Goal: Task Accomplishment & Management: Manage account settings

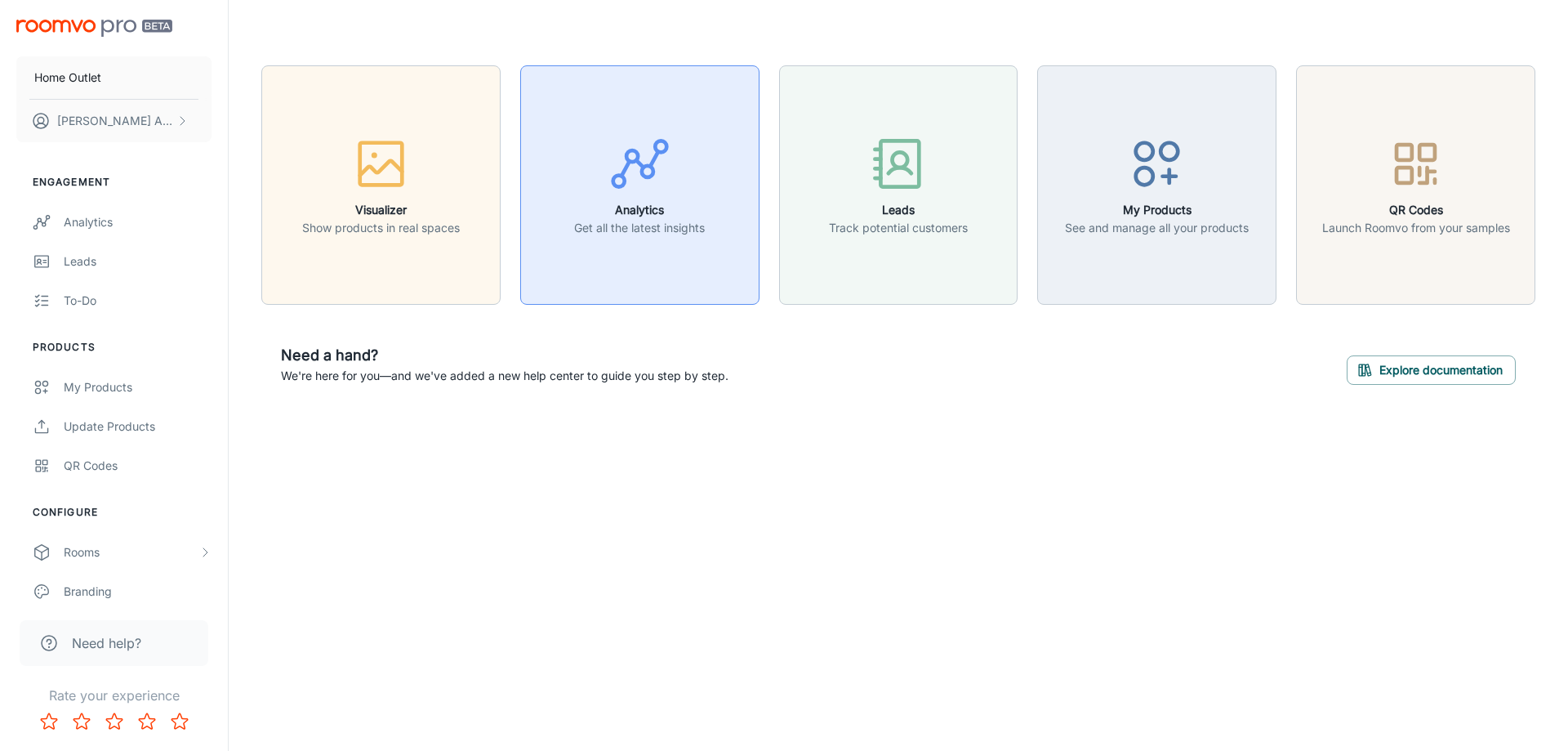
click at [618, 182] on icon "button" at bounding box center [639, 163] width 61 height 61
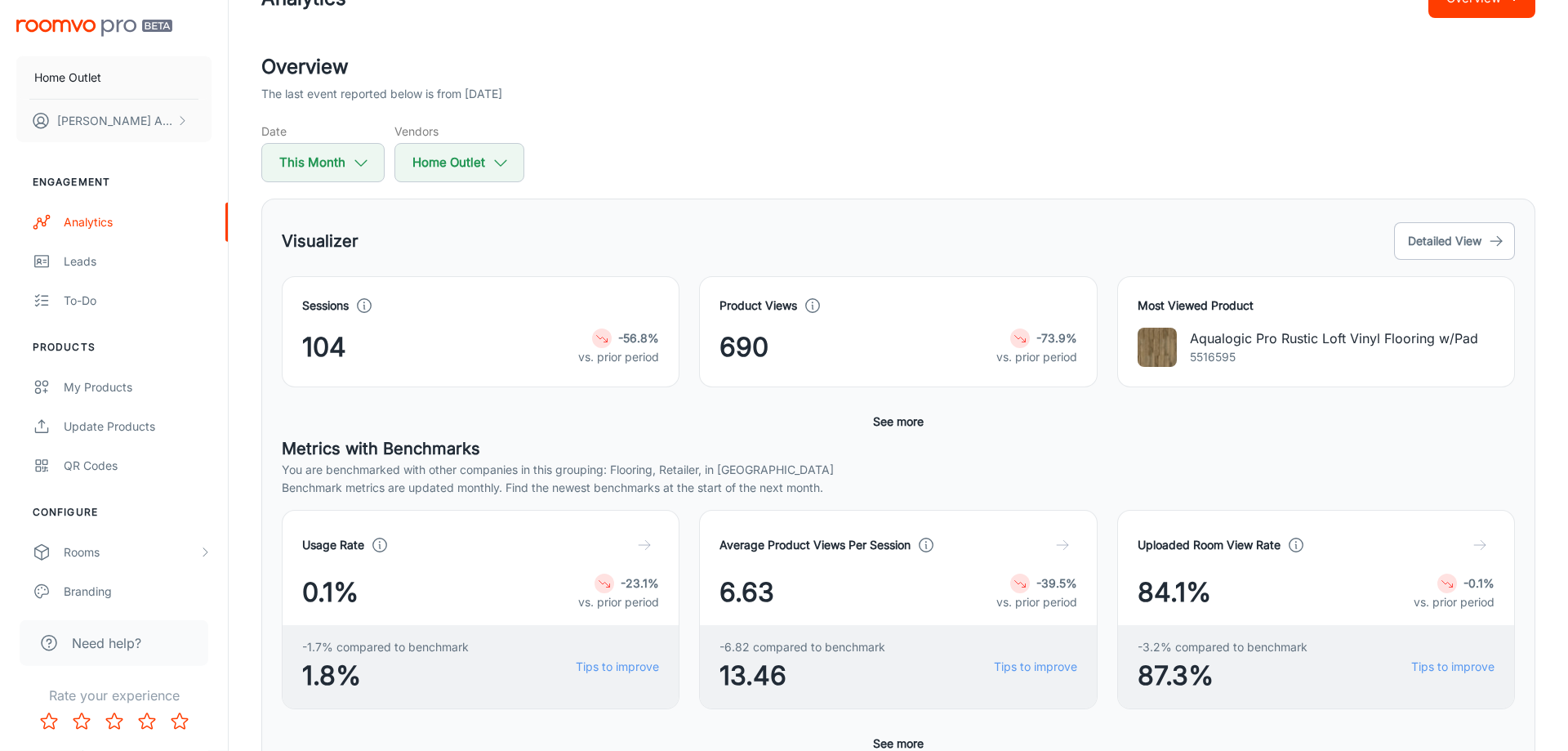
scroll to position [83, 0]
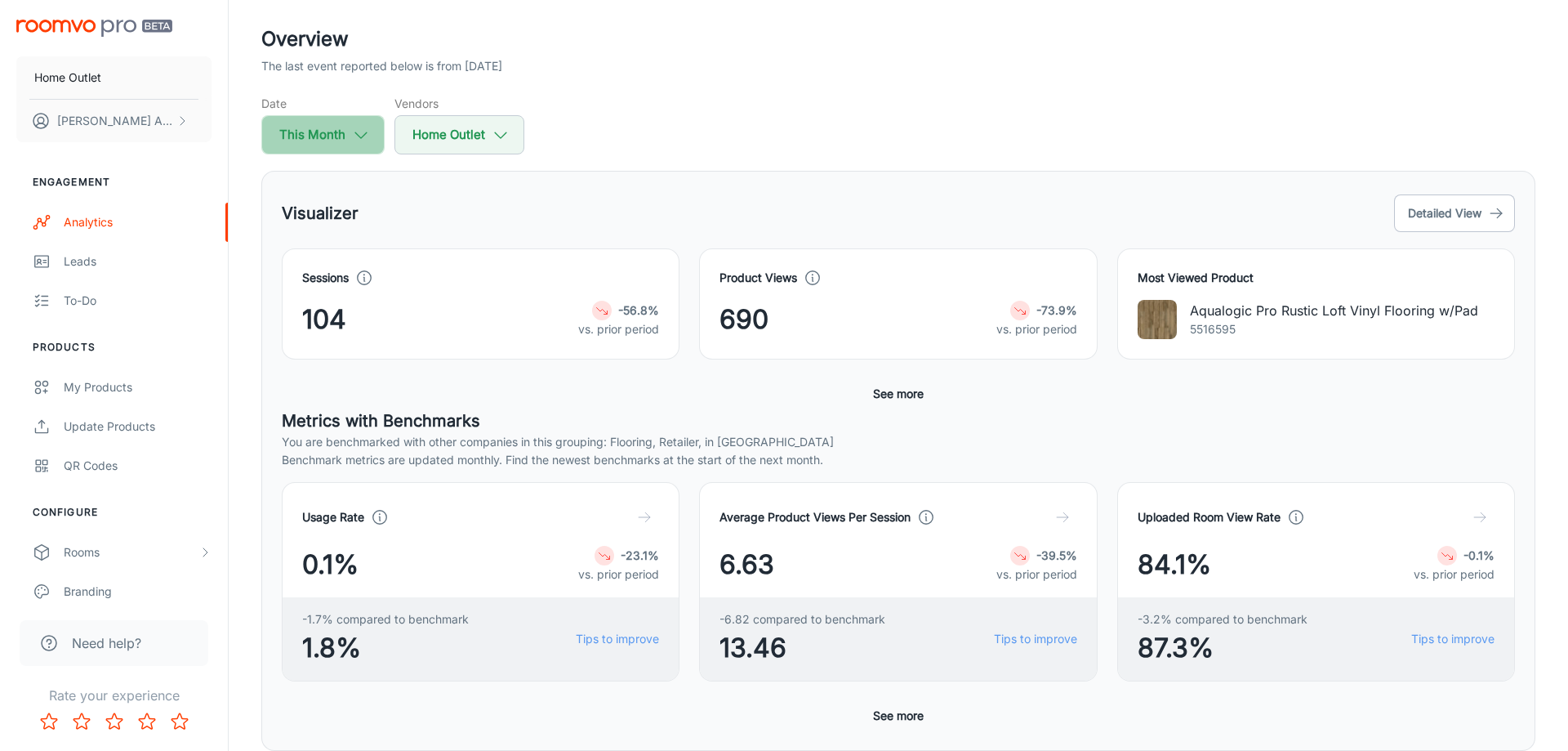
click at [357, 133] on polyline "button" at bounding box center [361, 135] width 11 height 6
select select "9"
select select "2025"
select select "9"
select select "2025"
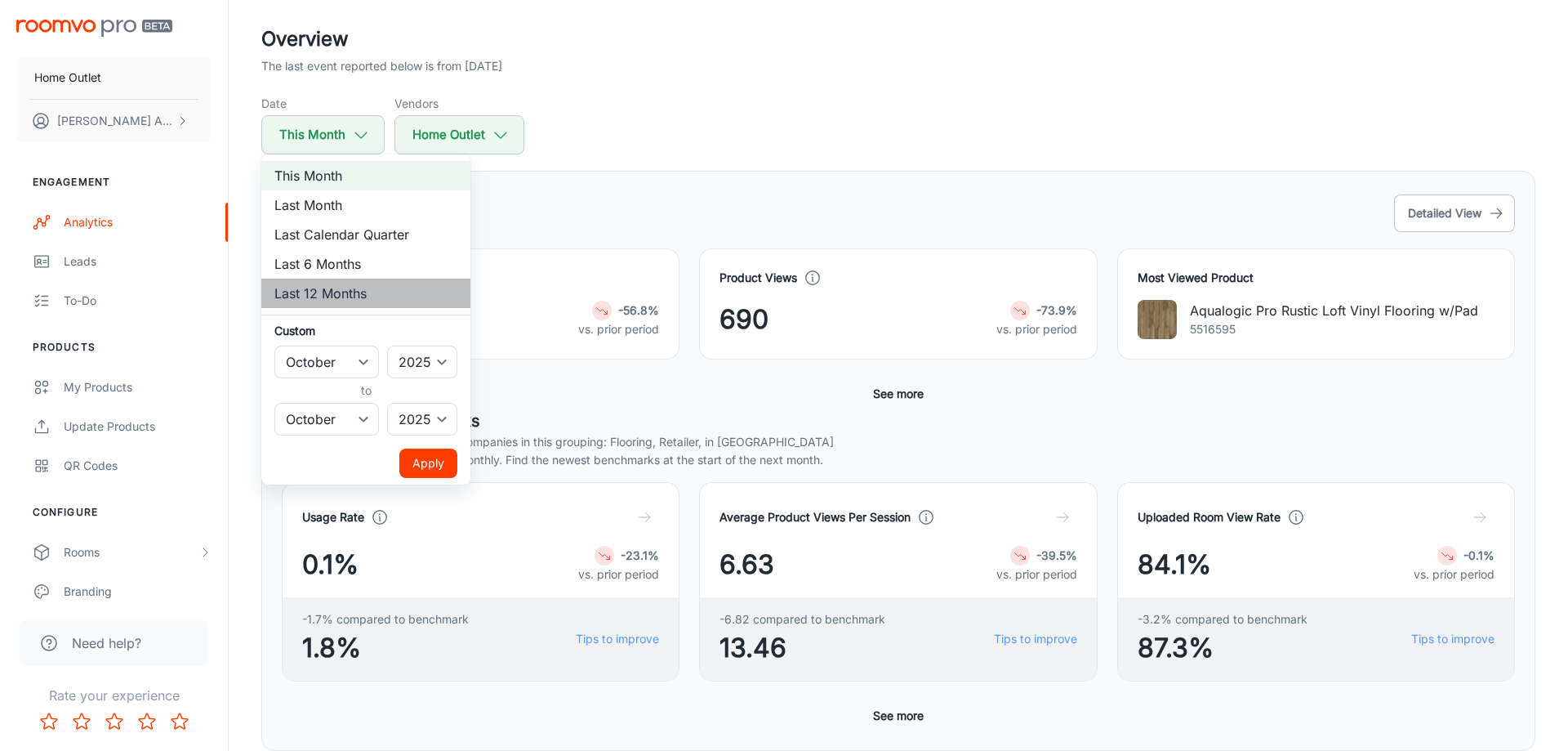
click at [331, 289] on li "Last 12 Months" at bounding box center [366, 293] width 209 height 29
select select "2024"
select select "8"
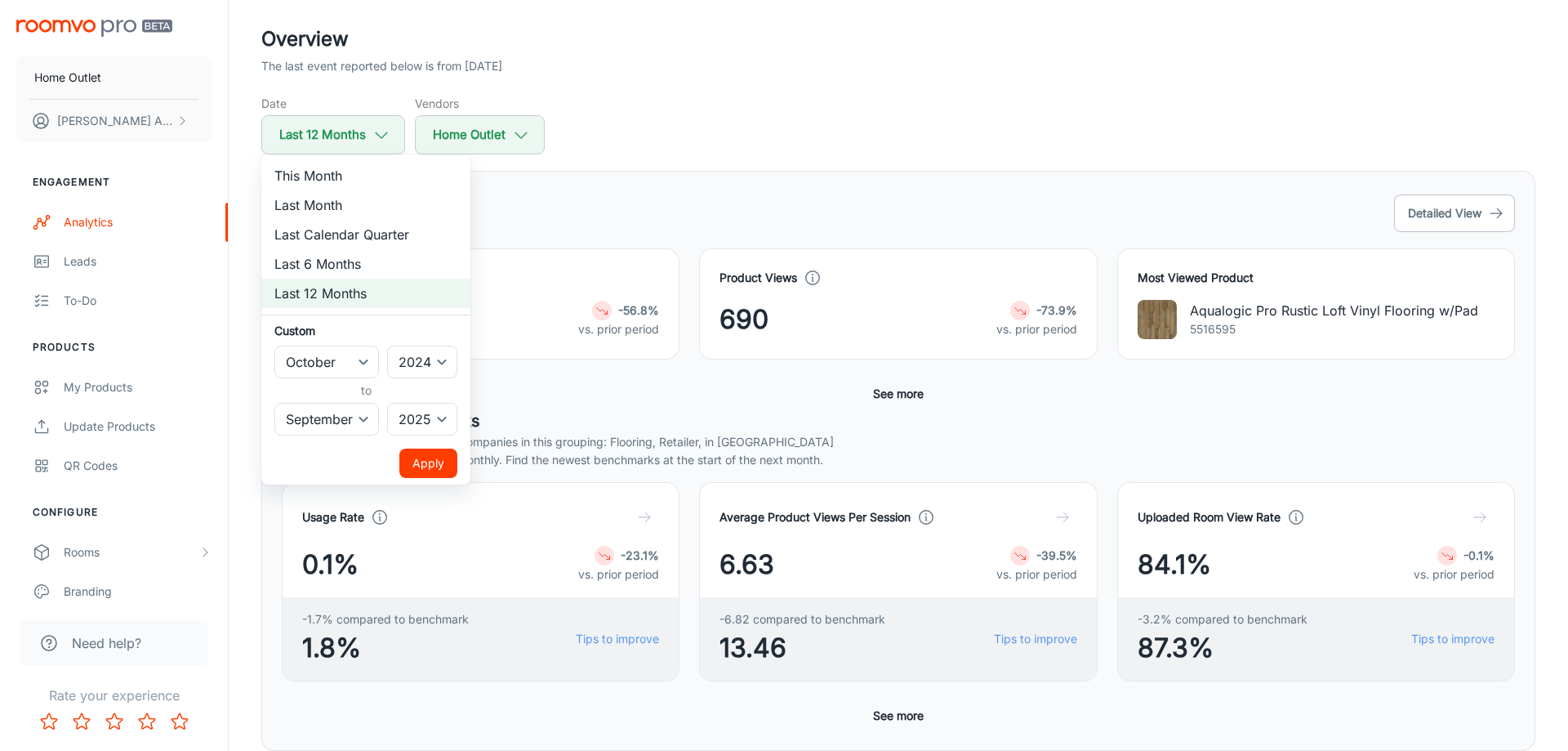
click at [450, 464] on button "Apply" at bounding box center [427, 464] width 58 height 29
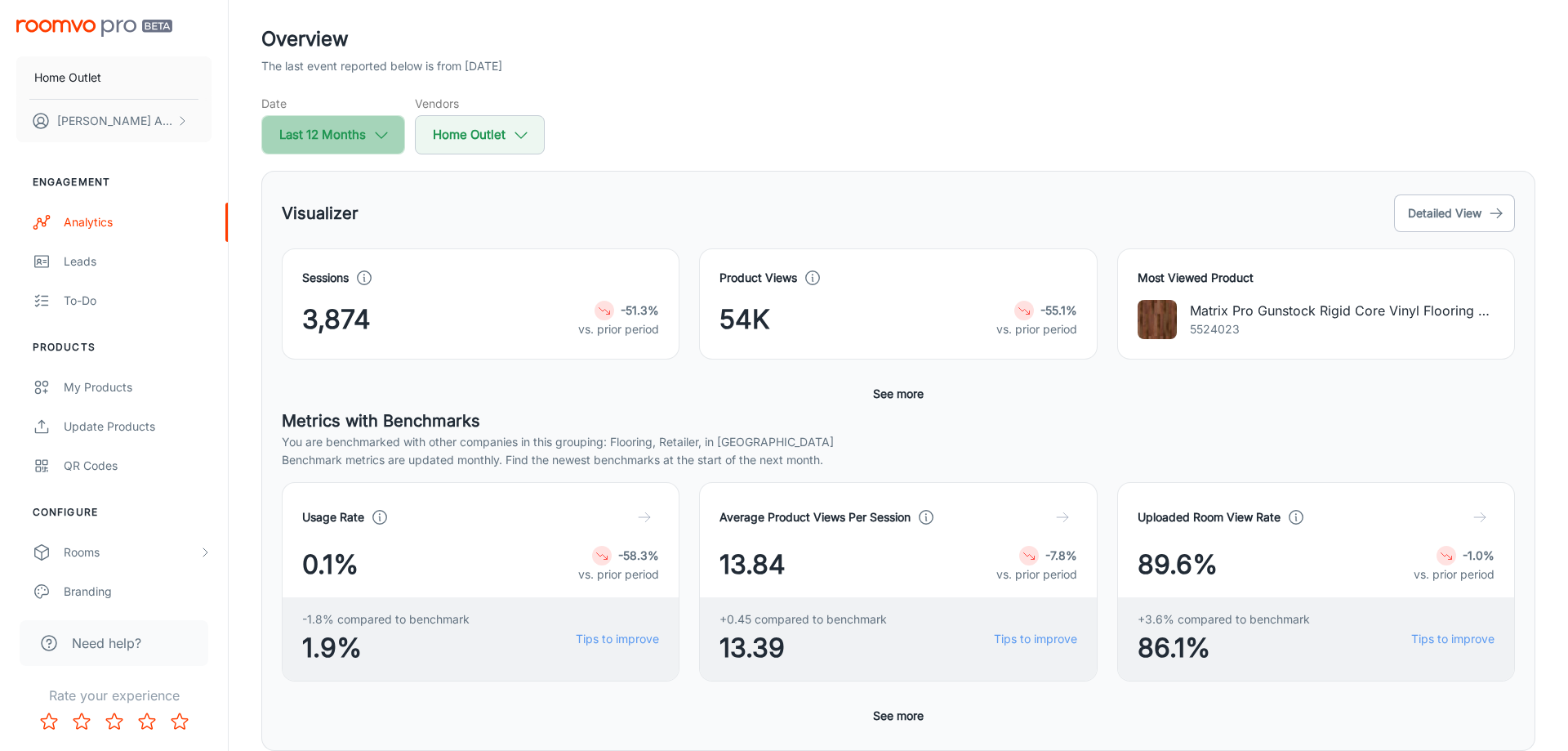
click at [353, 142] on button "Last 12 Months" at bounding box center [333, 135] width 144 height 40
select select "9"
select select "2024"
select select "8"
select select "2025"
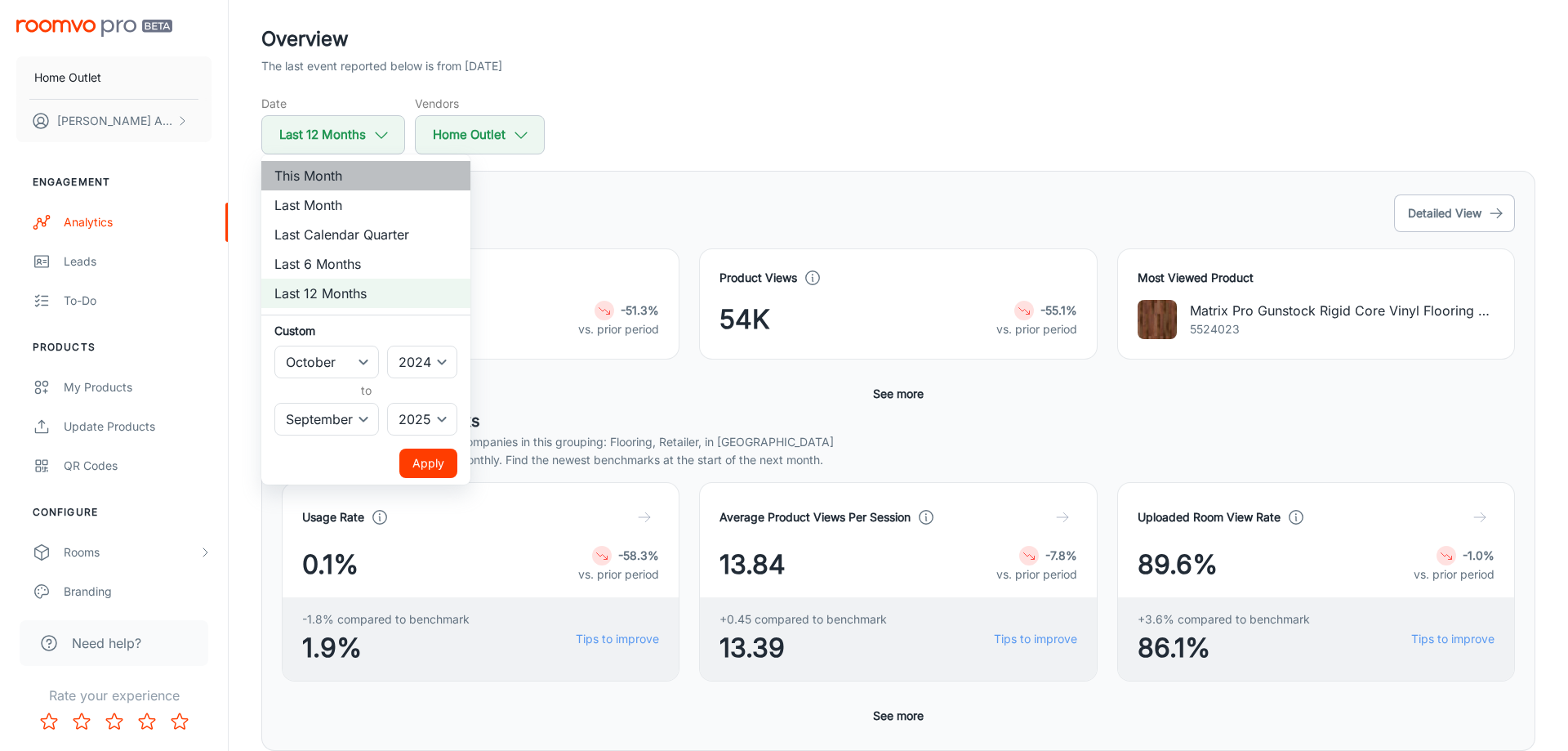
click at [346, 173] on li "This Month" at bounding box center [366, 176] width 209 height 29
select select "2025"
select select "9"
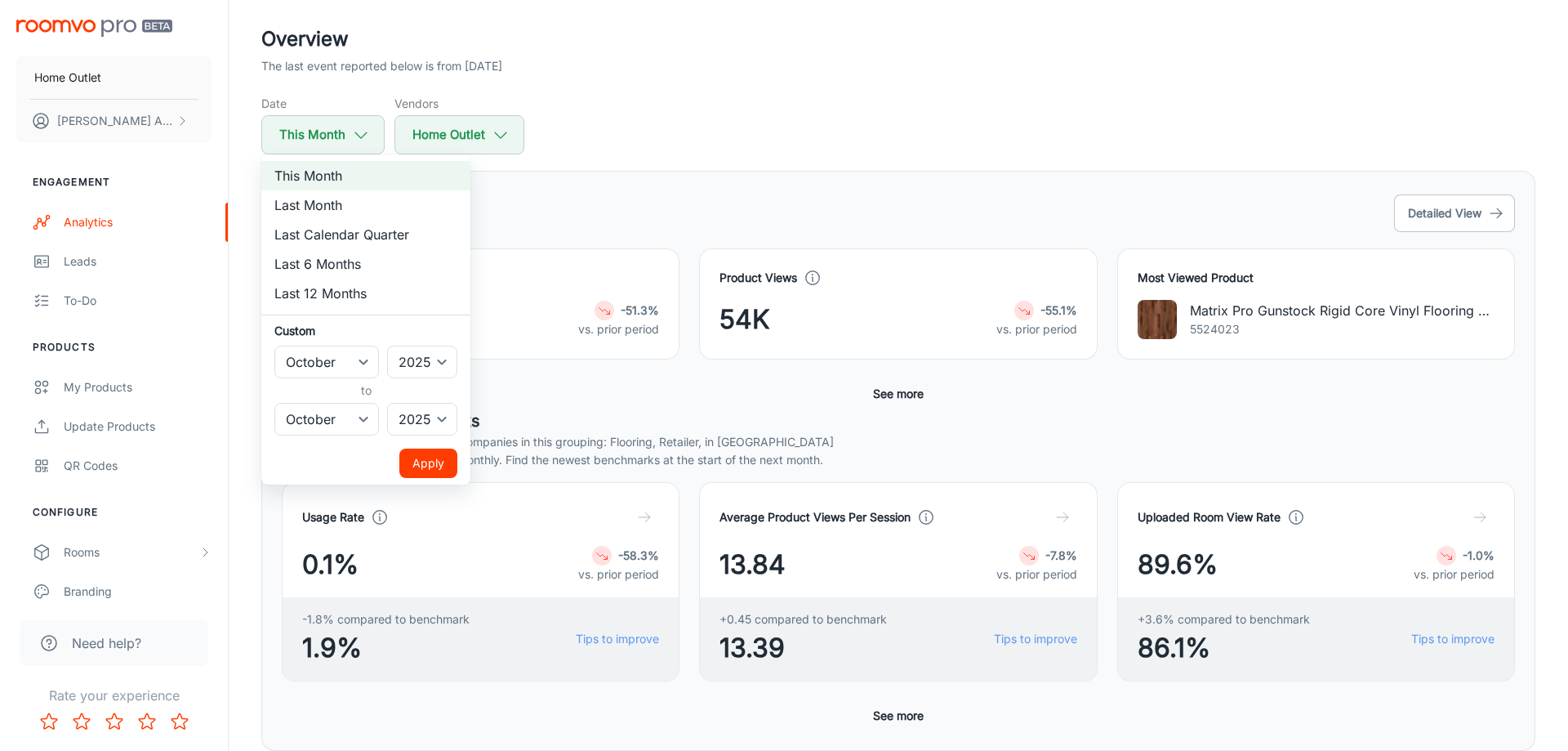
click at [61, 263] on div at bounding box center [784, 375] width 1568 height 751
select select "2024"
select select "8"
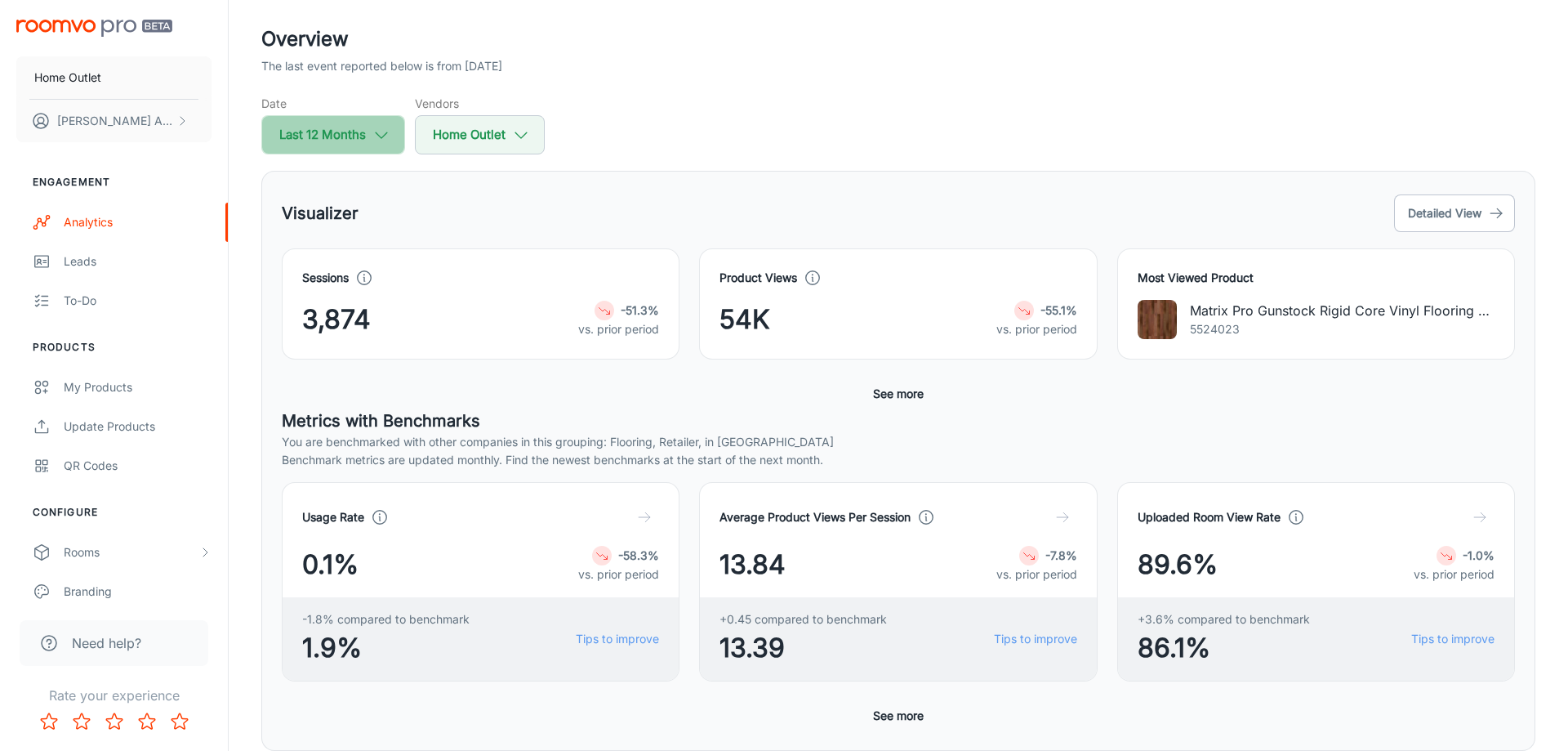
click at [319, 140] on button "Last 12 Months" at bounding box center [333, 135] width 144 height 40
select select "9"
select select "2024"
select select "8"
select select "2025"
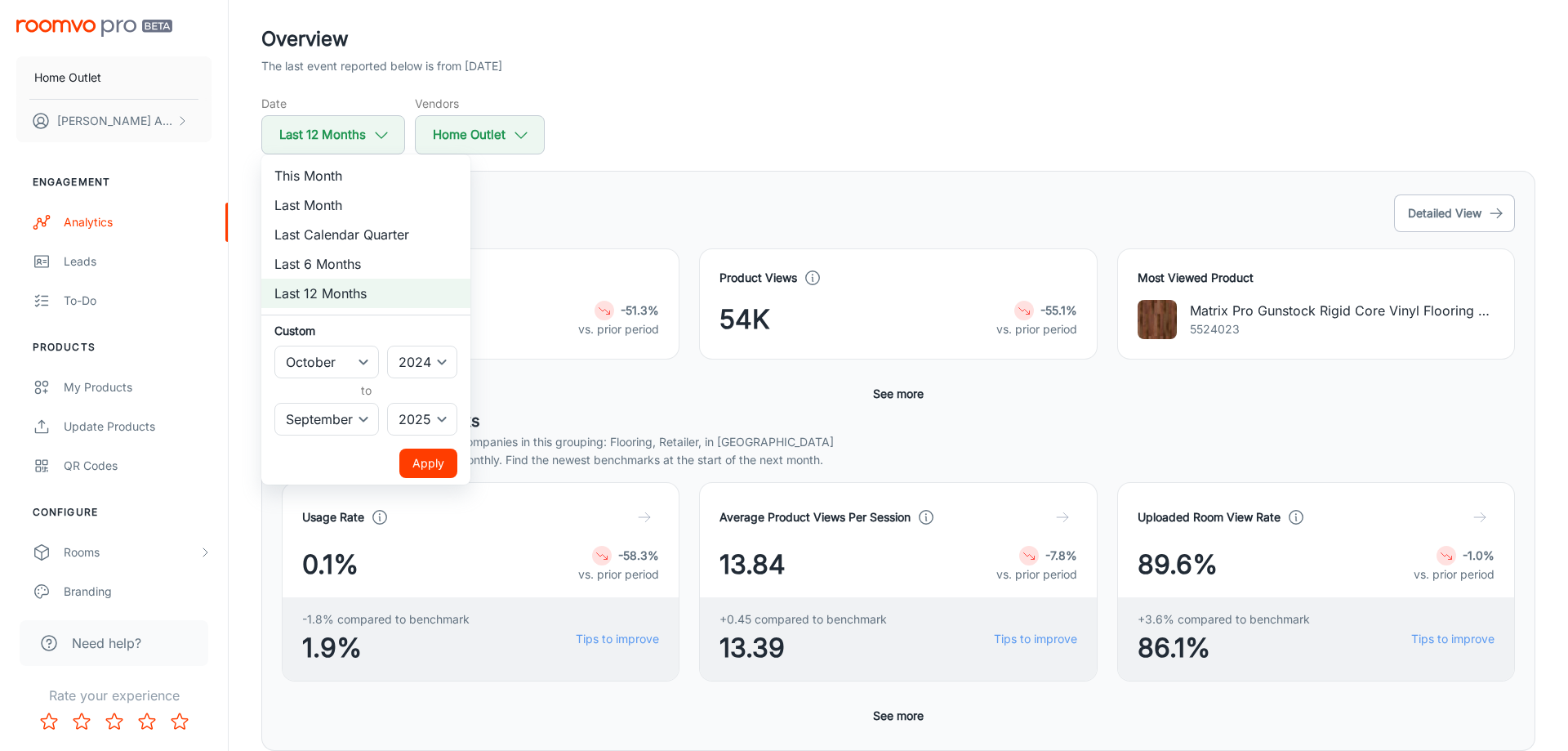
click at [320, 179] on li "This Month" at bounding box center [366, 176] width 209 height 29
select select "2025"
select select "9"
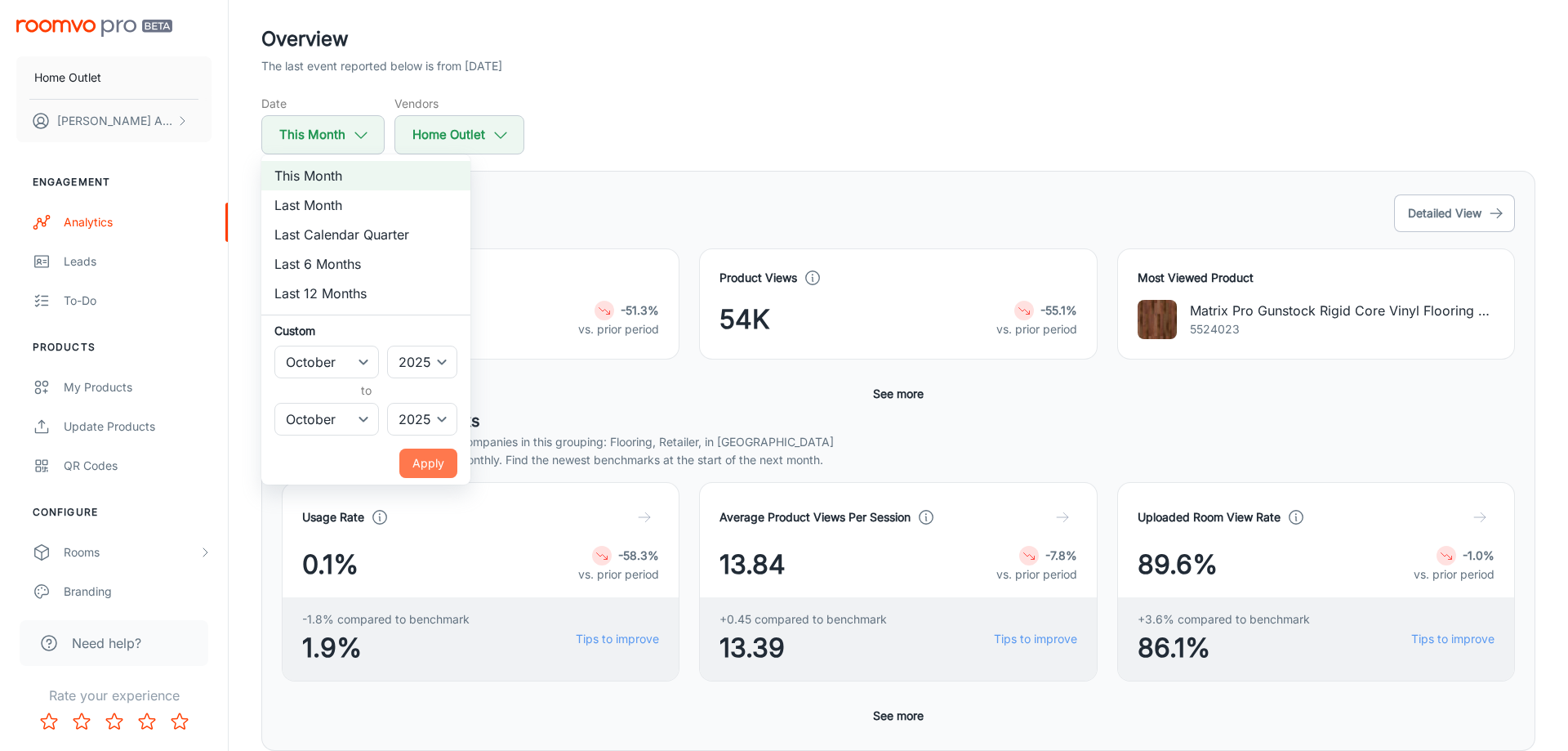
click at [427, 453] on button "Apply" at bounding box center [427, 464] width 58 height 29
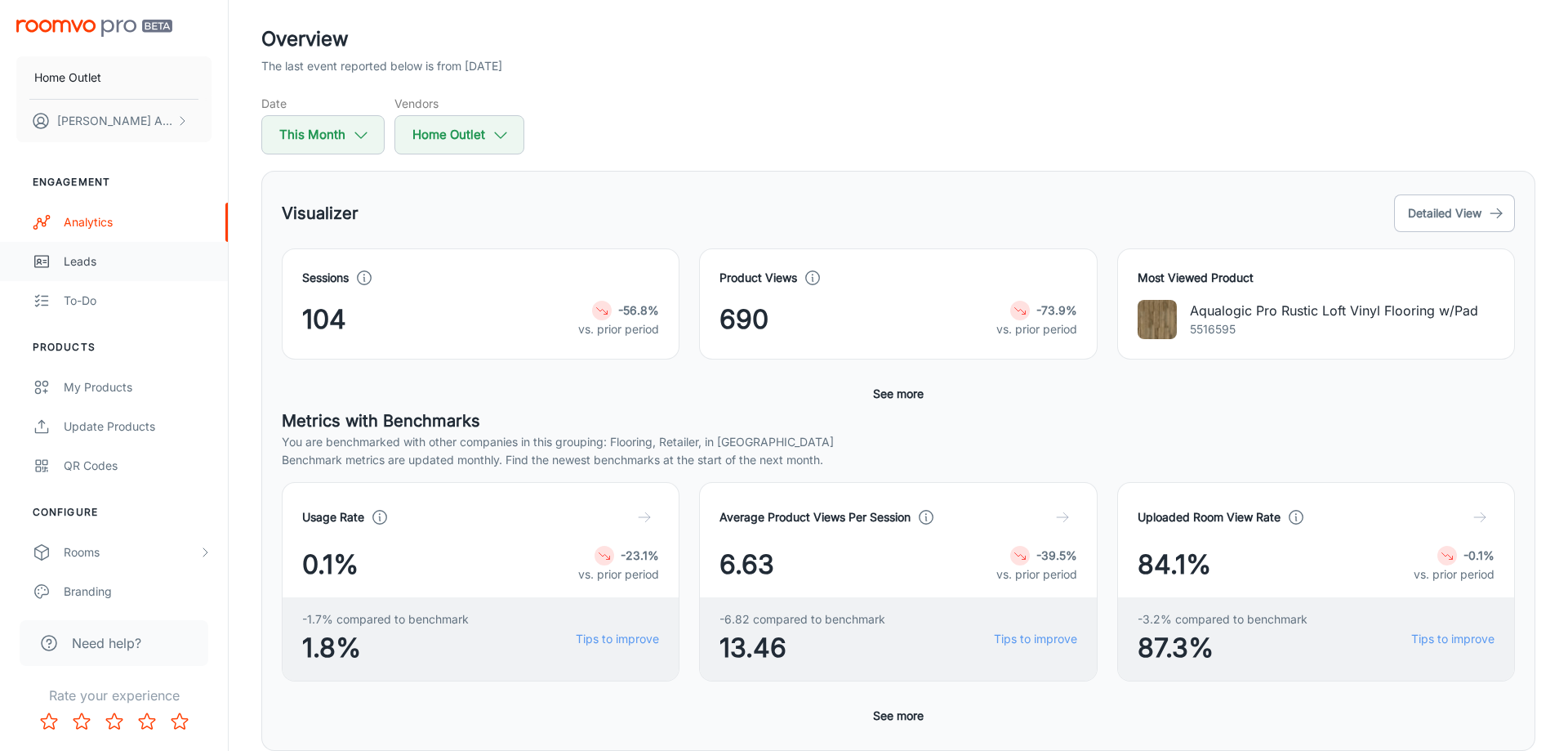
click at [107, 260] on div "Leads" at bounding box center [137, 262] width 147 height 18
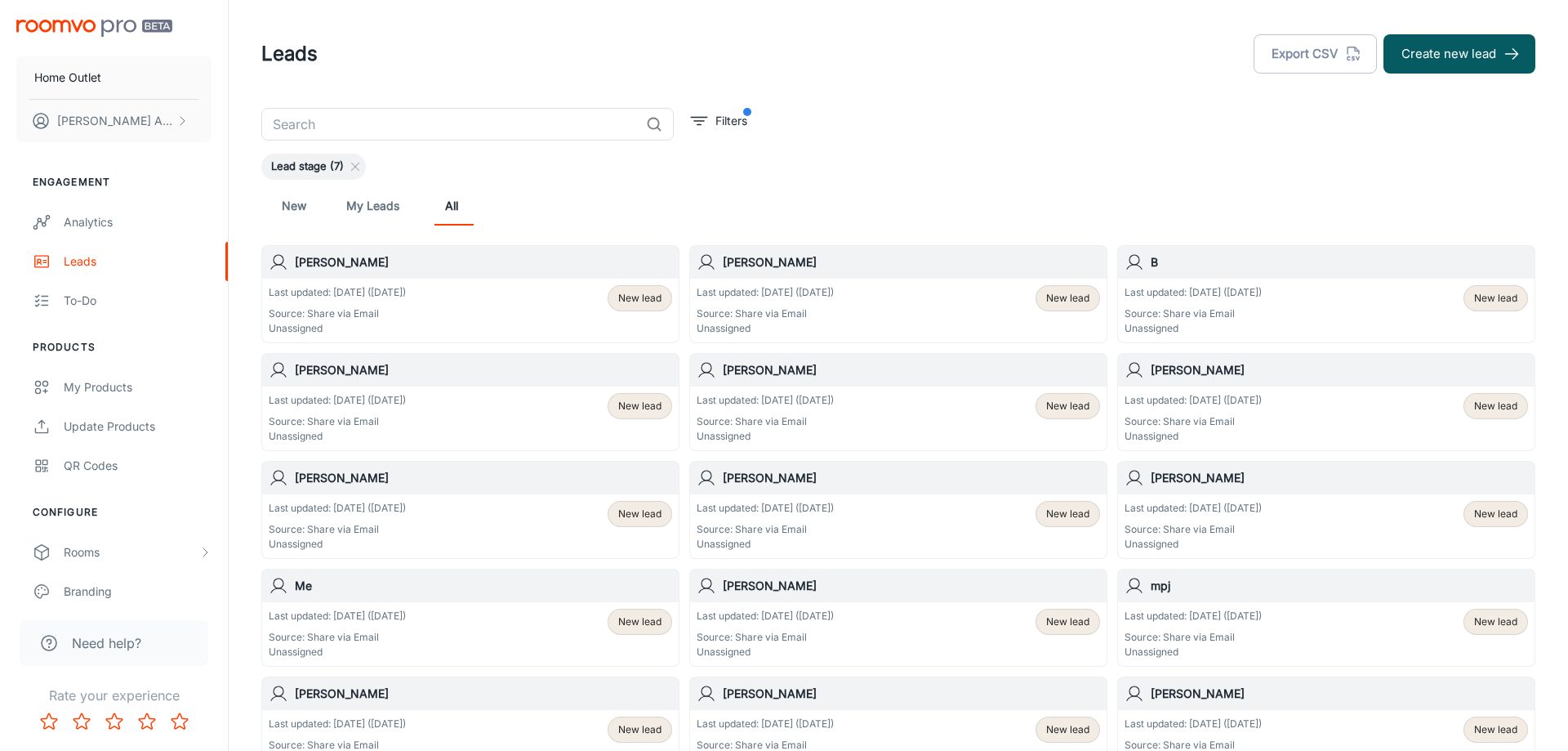
click at [406, 306] on p "Source: Share via Email" at bounding box center [337, 313] width 137 height 15
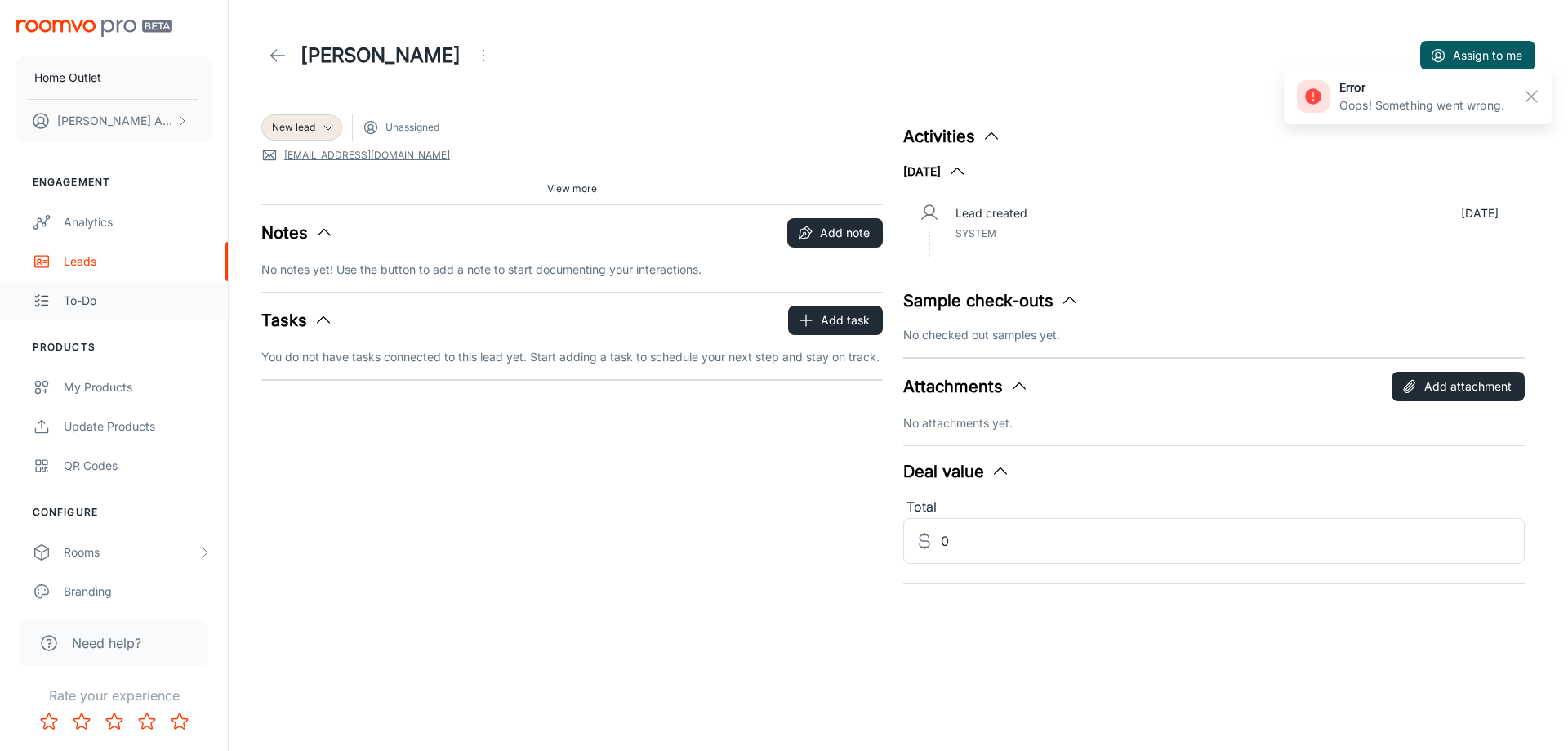
click at [60, 295] on link "To-do" at bounding box center [113, 300] width 228 height 40
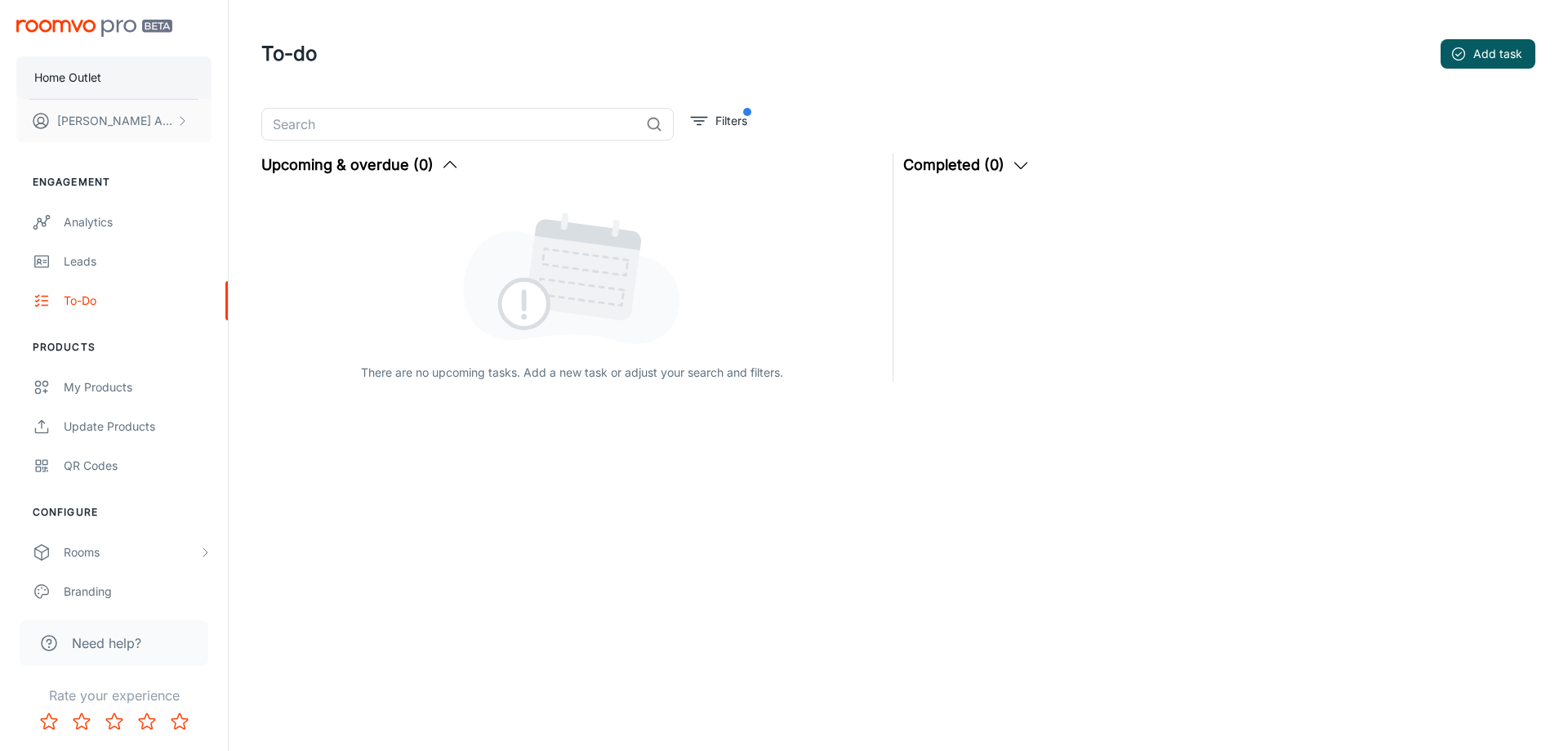
click at [81, 84] on p "Home Outlet" at bounding box center [67, 77] width 67 height 18
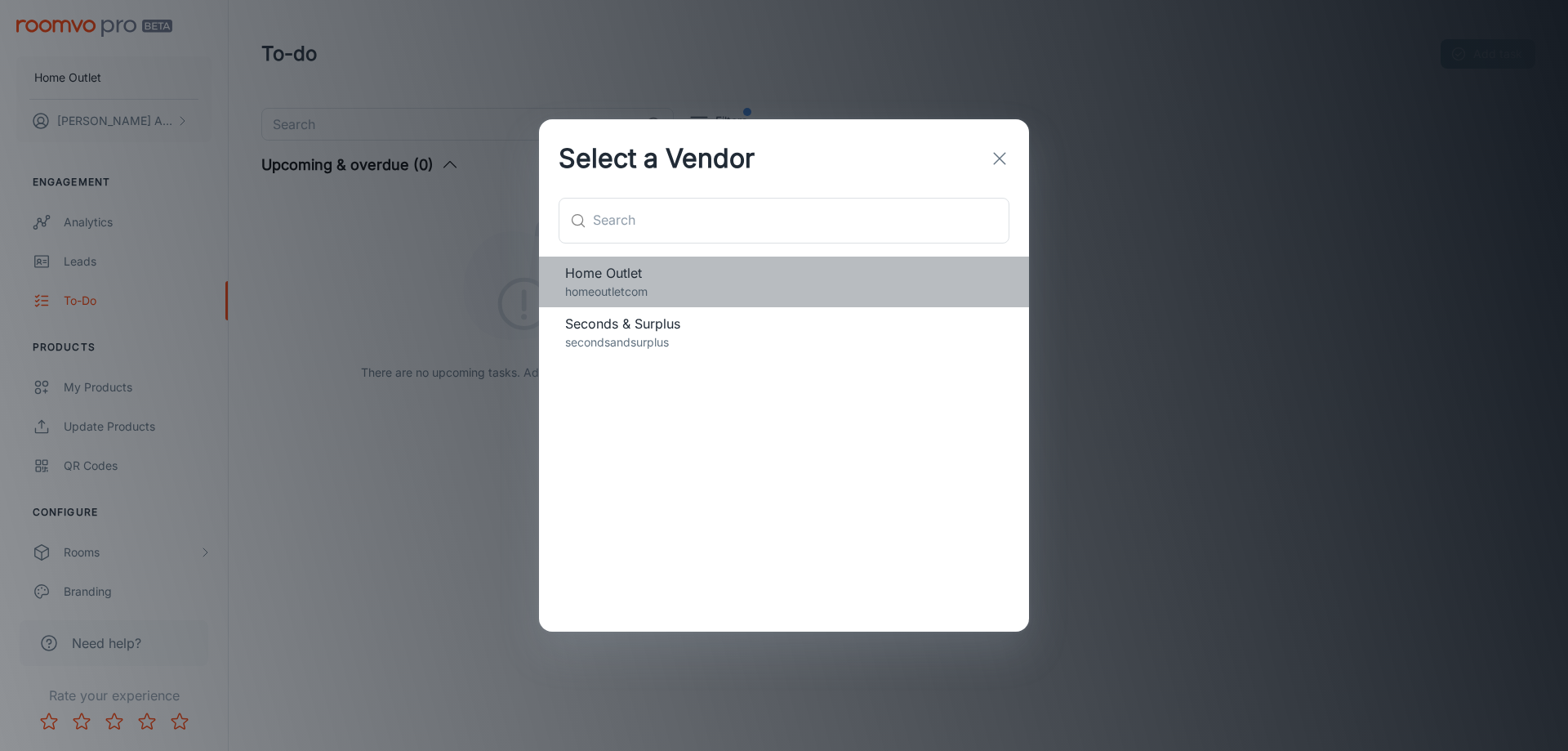
click at [668, 292] on p "homeoutletcom" at bounding box center [783, 292] width 438 height 18
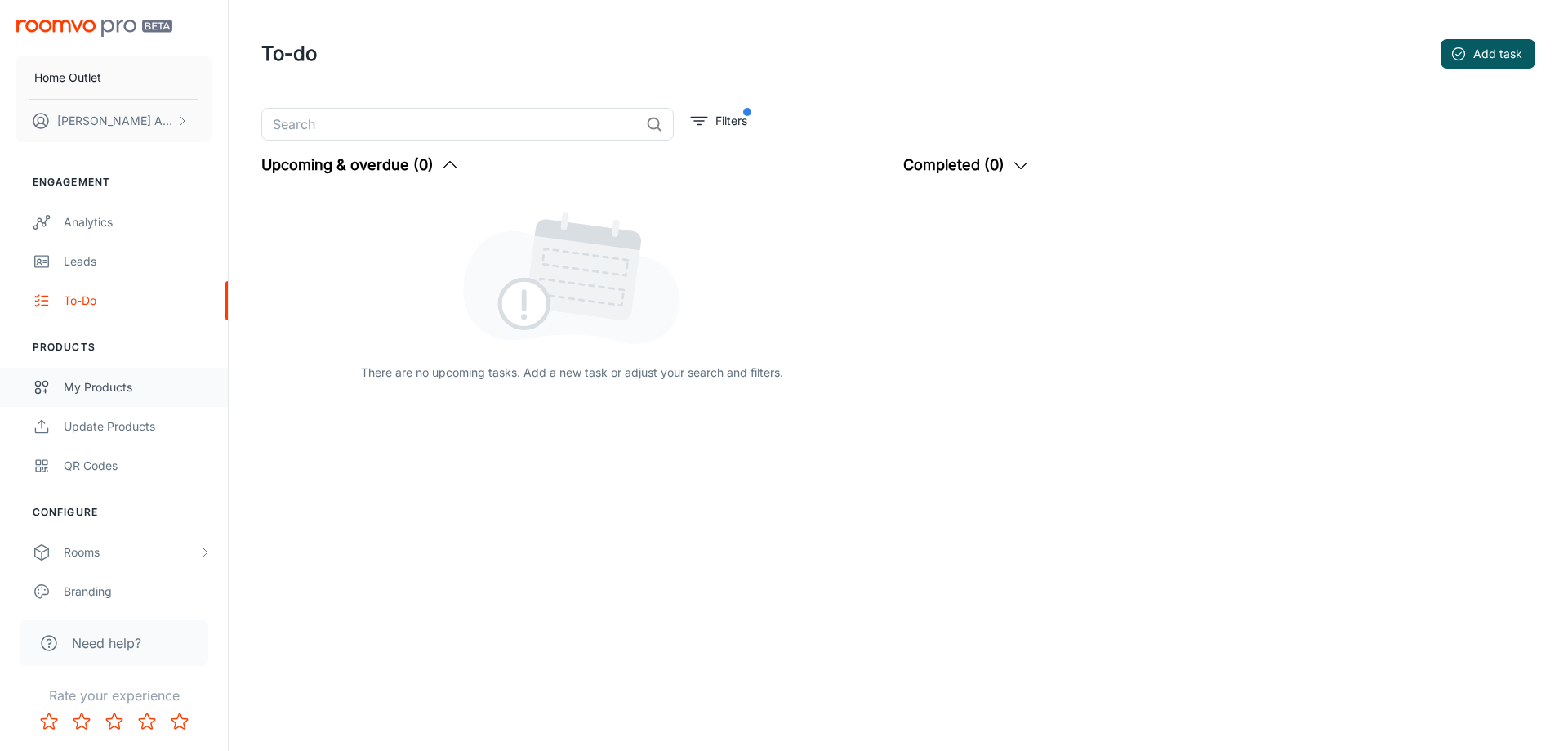
click at [76, 381] on div "My Products" at bounding box center [137, 387] width 147 height 18
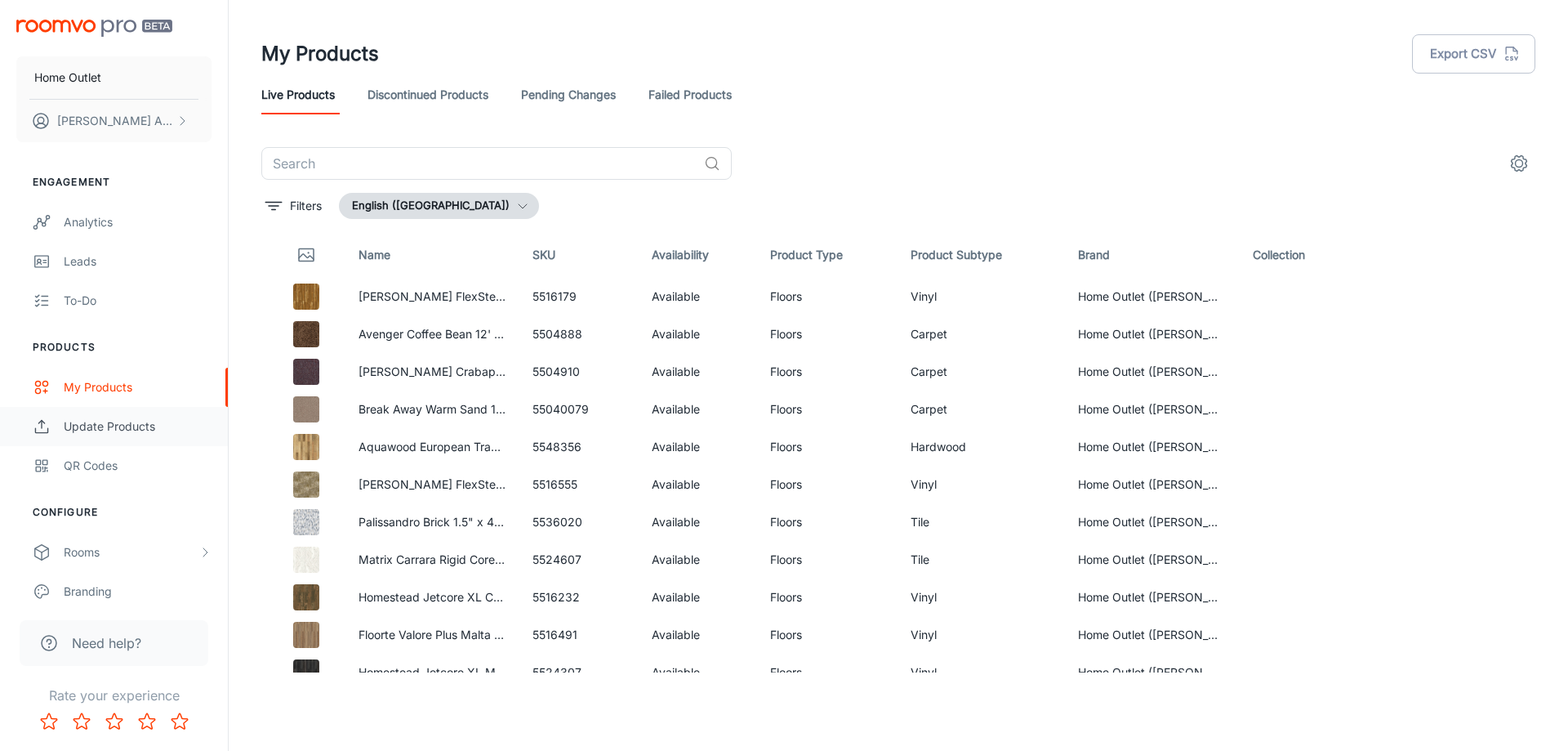
click at [124, 435] on link "Update Products" at bounding box center [113, 426] width 228 height 40
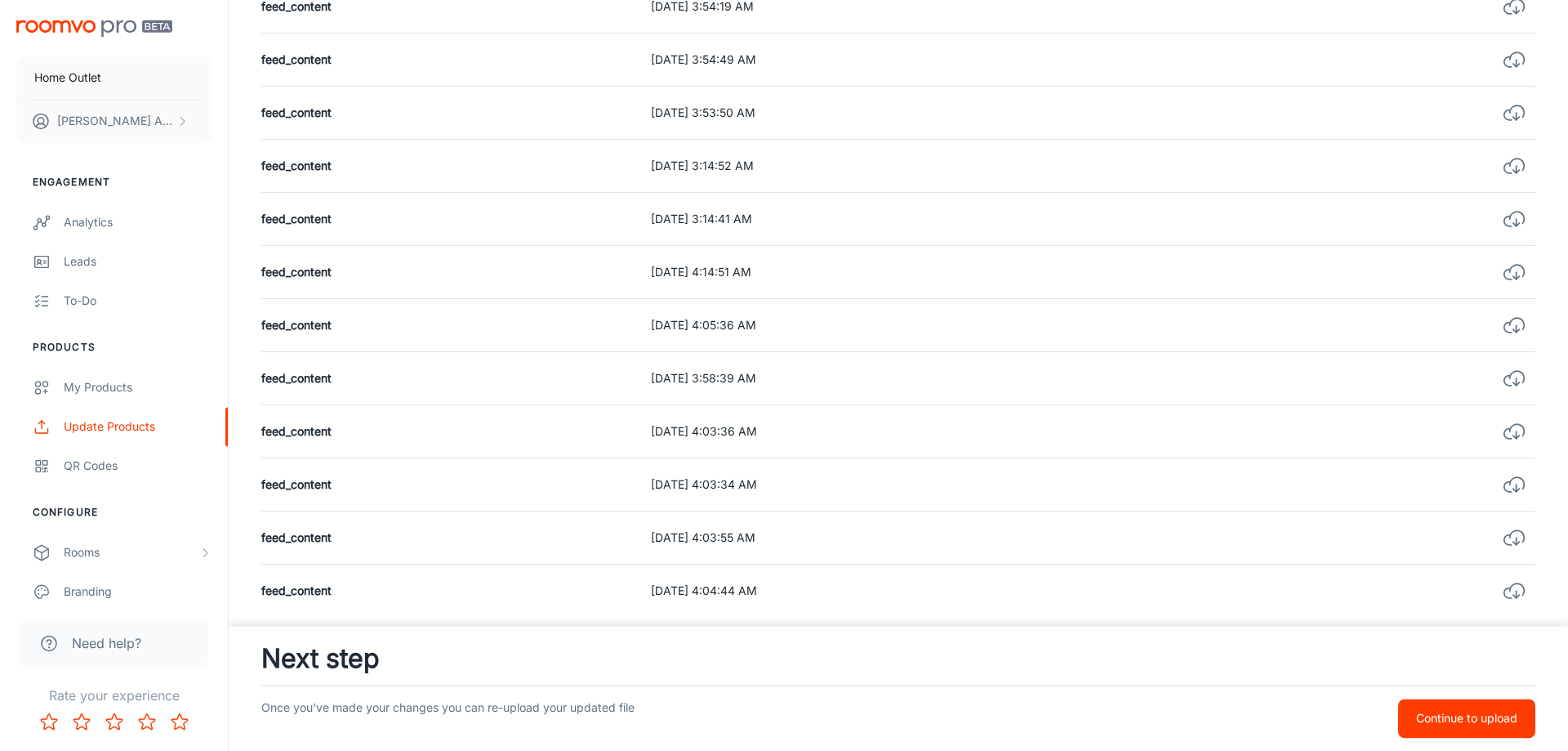
scroll to position [1557, 0]
